Goal: Task Accomplishment & Management: Use online tool/utility

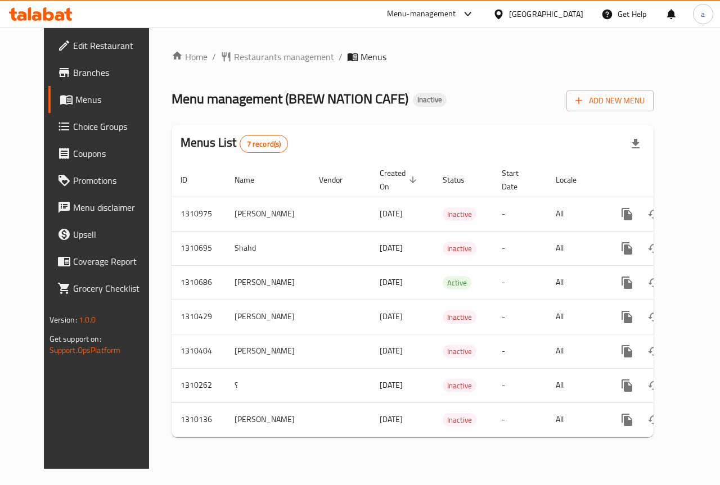
click at [73, 71] on span "Branches" at bounding box center [114, 72] width 82 height 13
click at [73, 80] on link "Branches" at bounding box center [106, 72] width 116 height 27
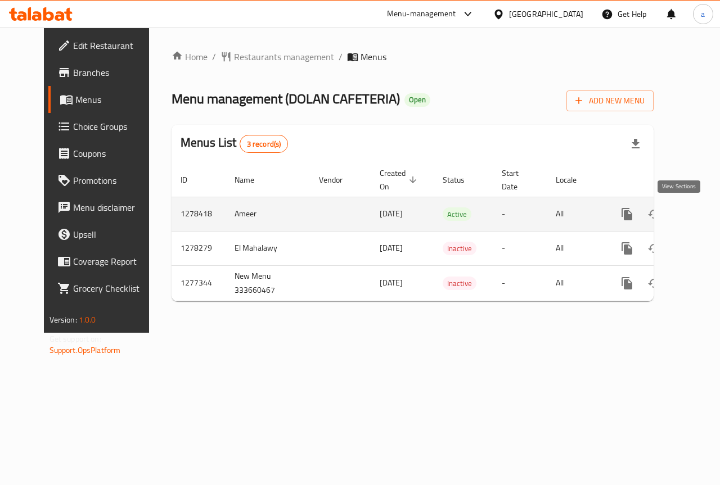
click at [695, 215] on link "enhanced table" at bounding box center [708, 214] width 27 height 27
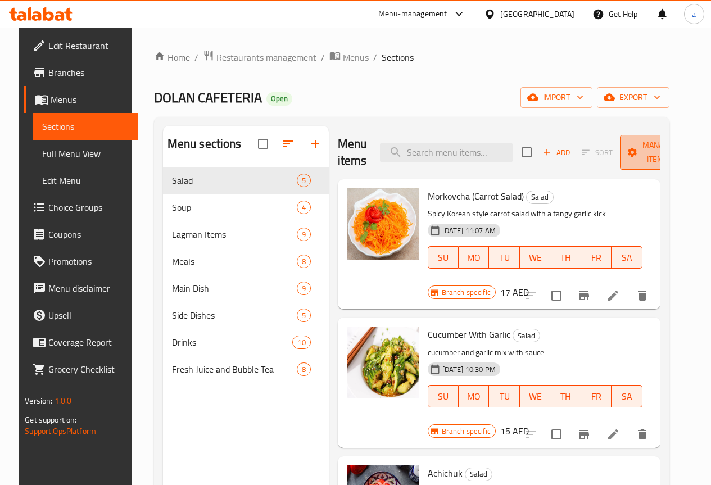
click at [643, 160] on span "Manage items" at bounding box center [657, 152] width 57 height 28
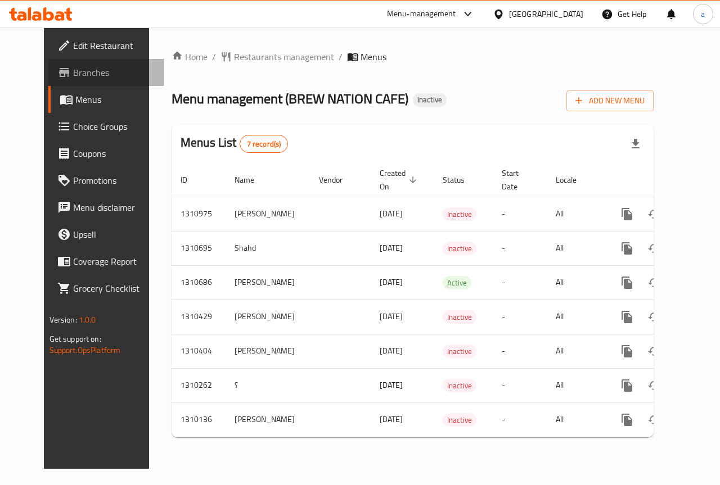
click at [75, 73] on span "Branches" at bounding box center [114, 72] width 82 height 13
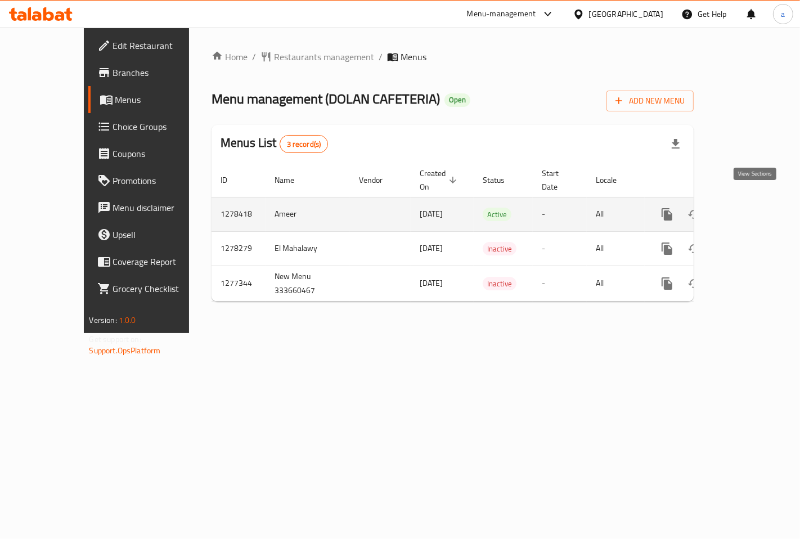
click at [758, 209] on link "enhanced table" at bounding box center [748, 214] width 27 height 27
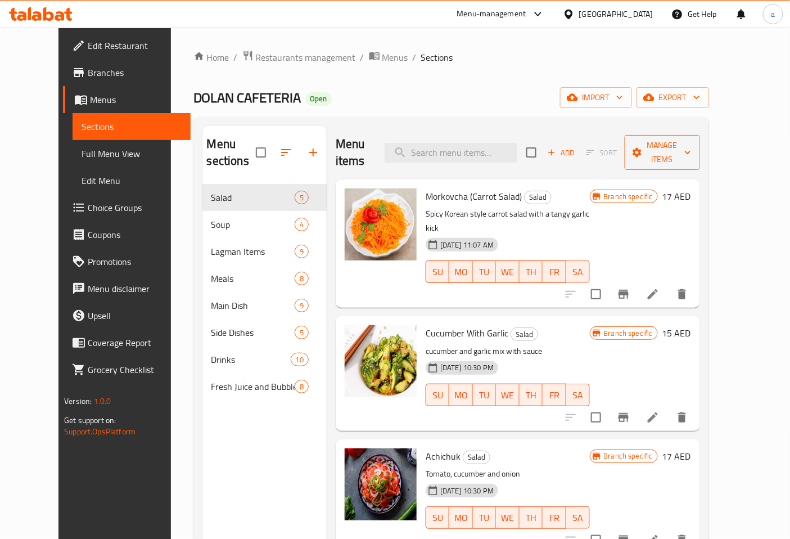
click at [691, 148] on span "Manage items" at bounding box center [662, 152] width 57 height 28
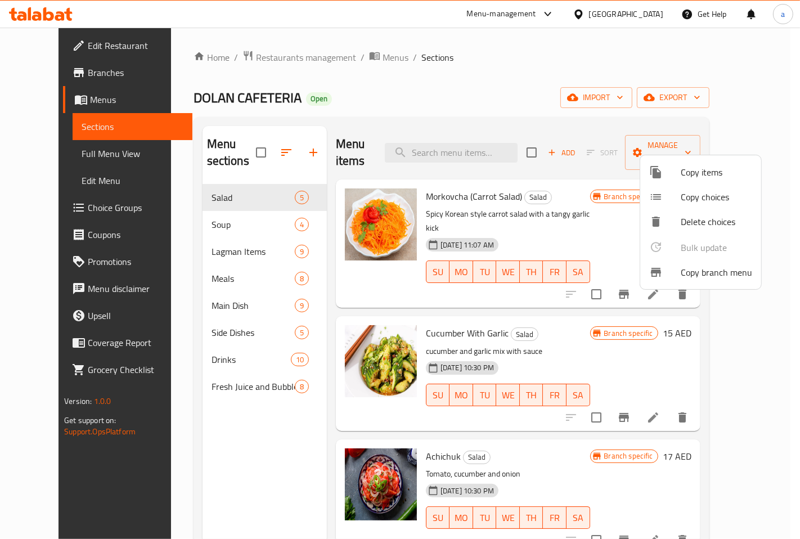
click at [692, 167] on span "Copy items" at bounding box center [716, 171] width 71 height 13
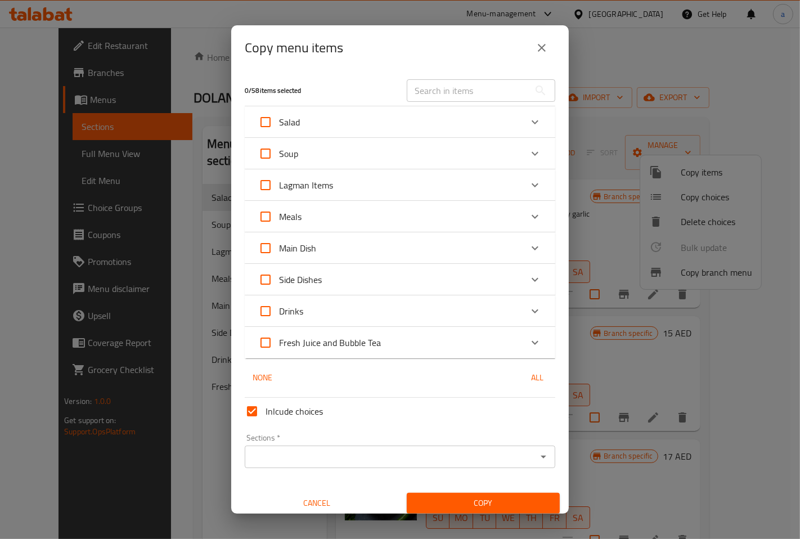
click at [656, 261] on div "Copy menu items 0 / 58 items selected ​ Salad Morkovcha (Carrot Salad) 17 AED C…" at bounding box center [400, 269] width 800 height 539
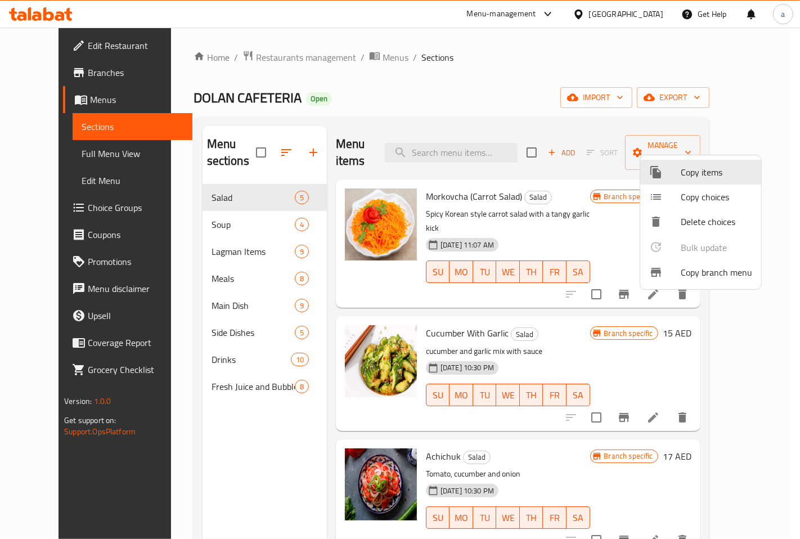
click at [687, 276] on span "Copy branch menu" at bounding box center [716, 271] width 71 height 13
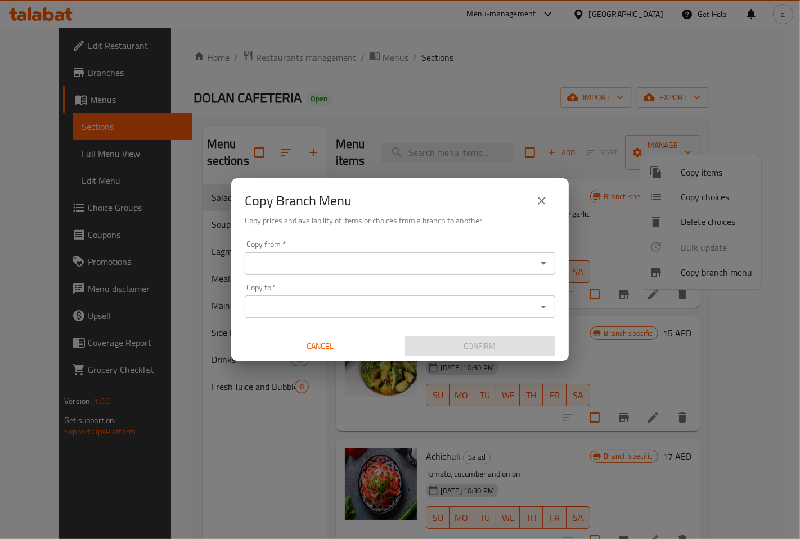
click at [352, 244] on div "Copy from   * Copy from *" at bounding box center [400, 257] width 310 height 34
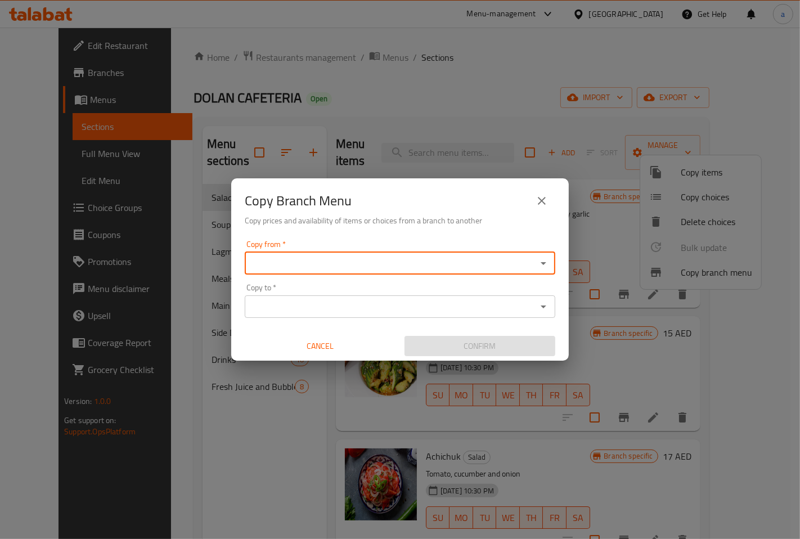
click at [351, 255] on input "Copy from   *" at bounding box center [390, 263] width 285 height 16
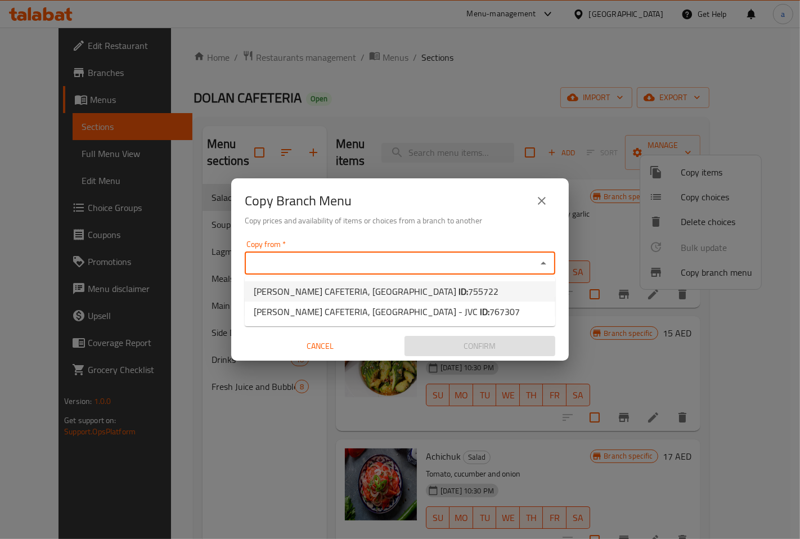
click at [348, 288] on span "DOLAN CAFETERIA, International City ID: 755722" at bounding box center [376, 291] width 245 height 13
type input "DOLAN CAFETERIA, International City"
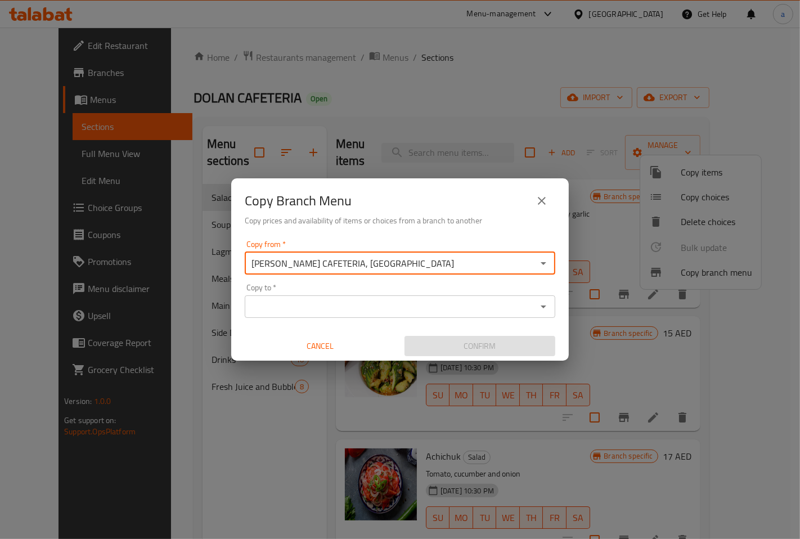
click at [344, 301] on input "Copy to   *" at bounding box center [390, 307] width 285 height 16
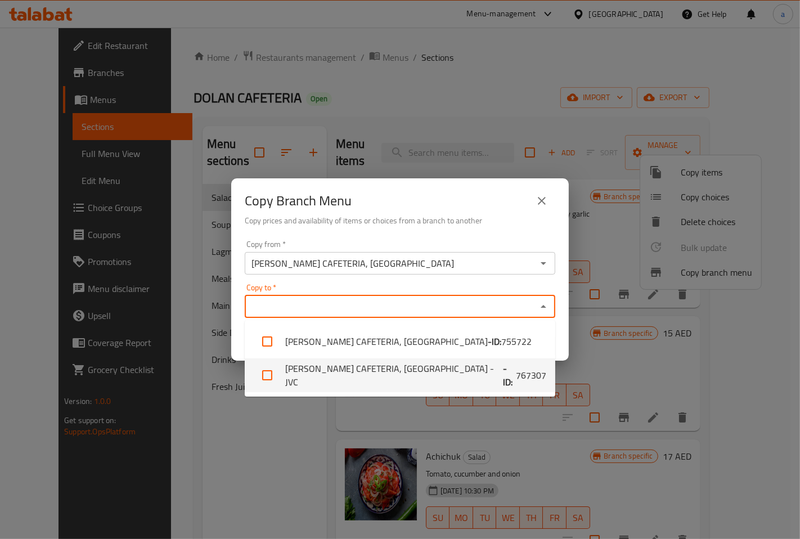
click at [357, 368] on li "DOLAN CAFETERIA, Jumeirah Village Circle - JVC - ID: 767307" at bounding box center [400, 375] width 310 height 34
checkbox input "true"
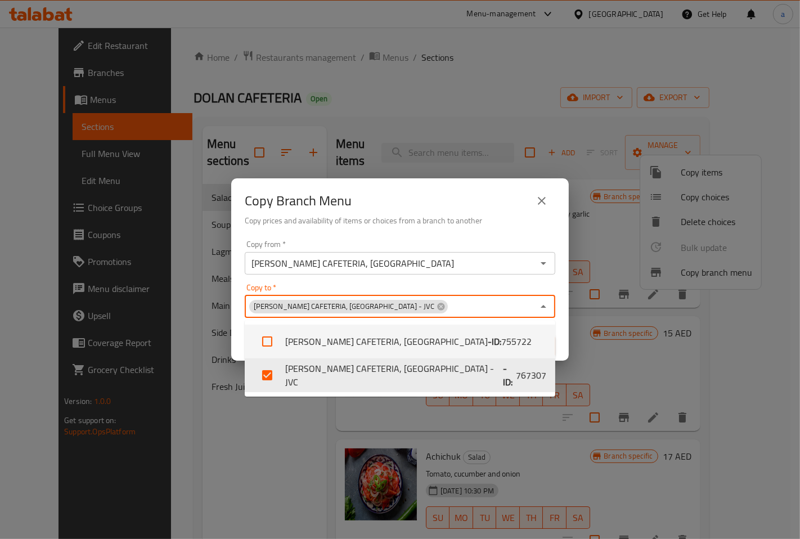
click at [448, 295] on div "DOLAN CAFETERIA, Jumeirah Village Circle - JVC Copy to *" at bounding box center [400, 306] width 310 height 22
click at [447, 279] on div "Copy from   * DOLAN CAFETERIA, International City Copy from * Copy to   * DOLAN…" at bounding box center [399, 298] width 337 height 125
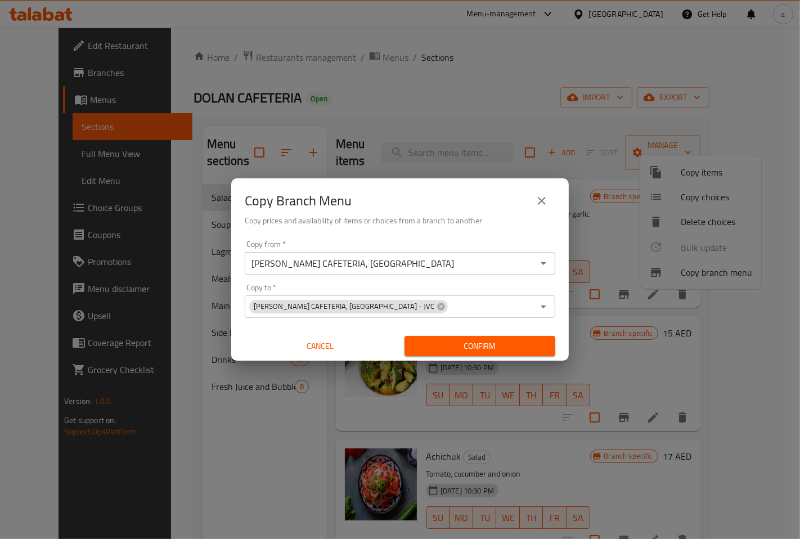
click at [459, 341] on span "Confirm" at bounding box center [479, 346] width 133 height 14
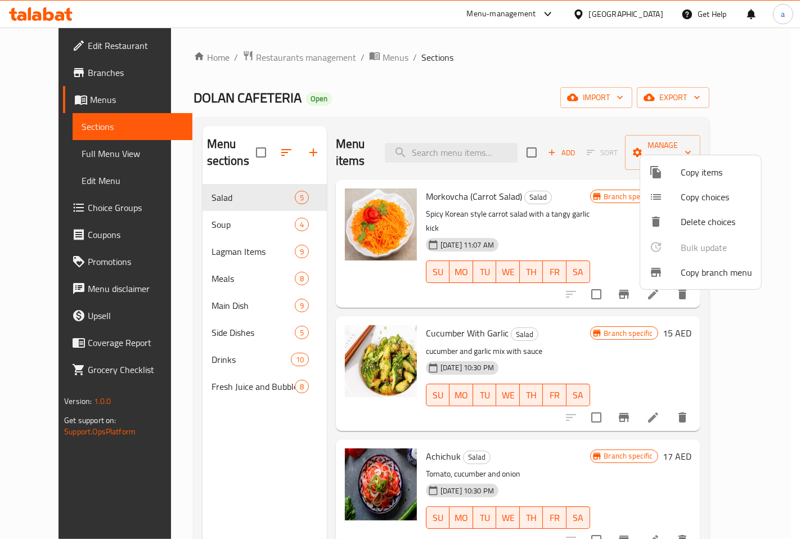
click at [63, 151] on div at bounding box center [400, 269] width 800 height 539
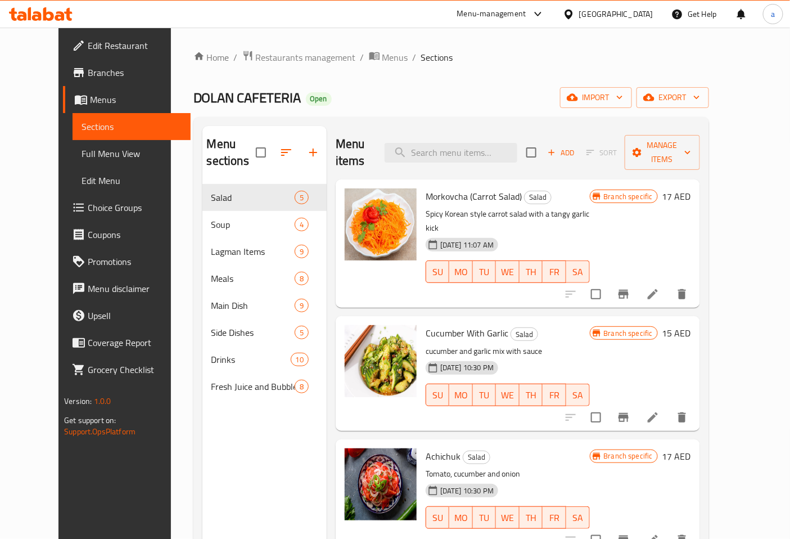
click at [82, 149] on span "Full Menu View" at bounding box center [132, 153] width 100 height 13
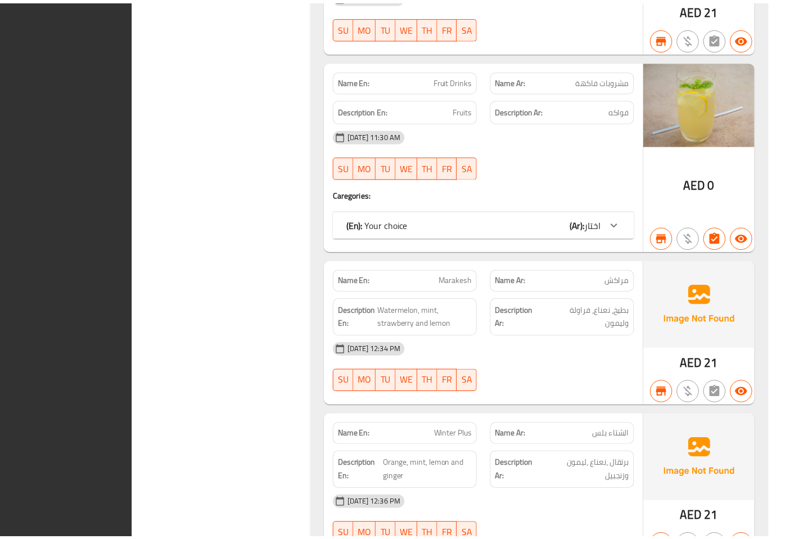
scroll to position [10149, 0]
